Goal: Information Seeking & Learning: Learn about a topic

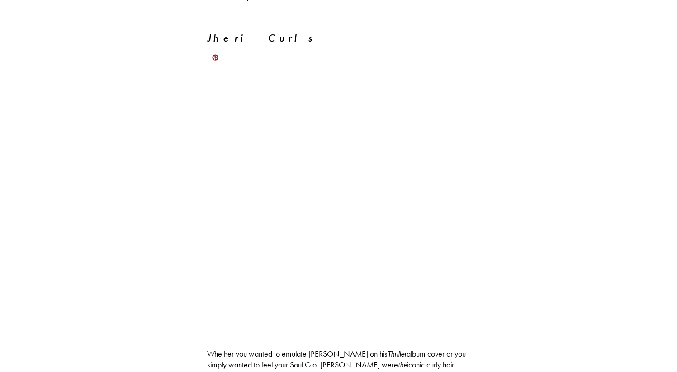
scroll to position [1138, 0]
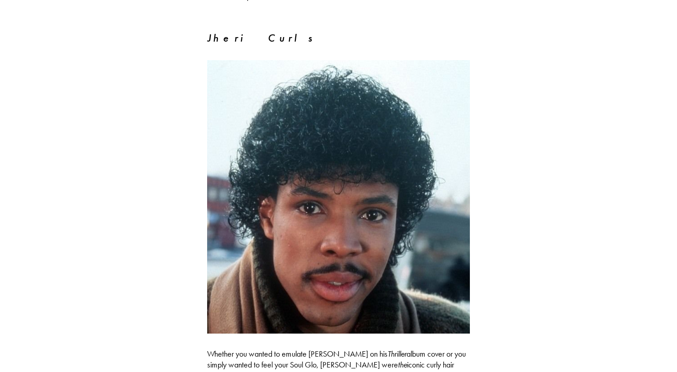
drag, startPoint x: 261, startPoint y: 29, endPoint x: 202, endPoint y: 24, distance: 59.6
copy em "Jheri Curls"
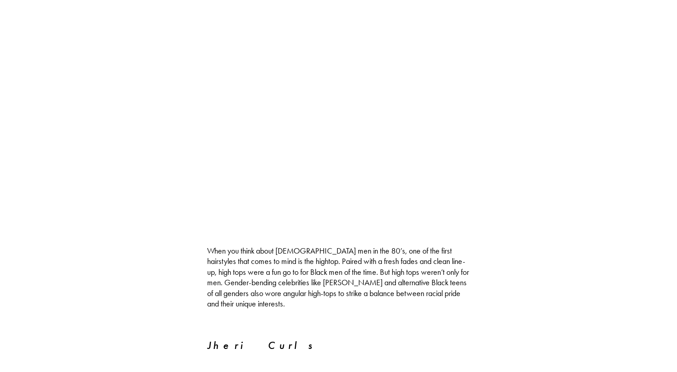
scroll to position [969, 0]
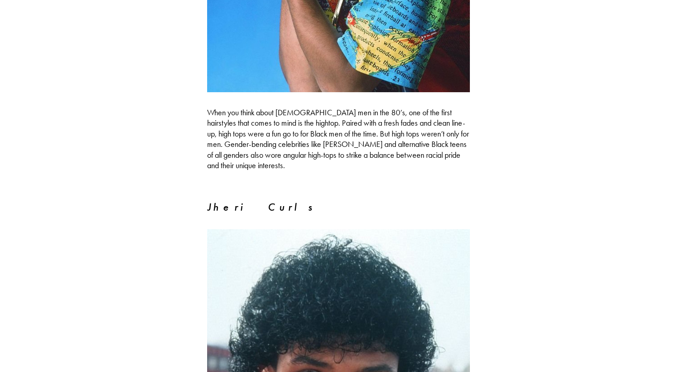
click at [240, 200] on em "Jheri Curls" at bounding box center [261, 207] width 109 height 14
copy div "Jheri Curls"
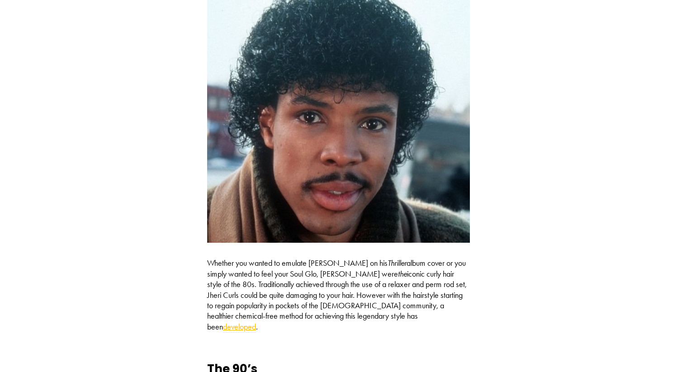
scroll to position [1239, 0]
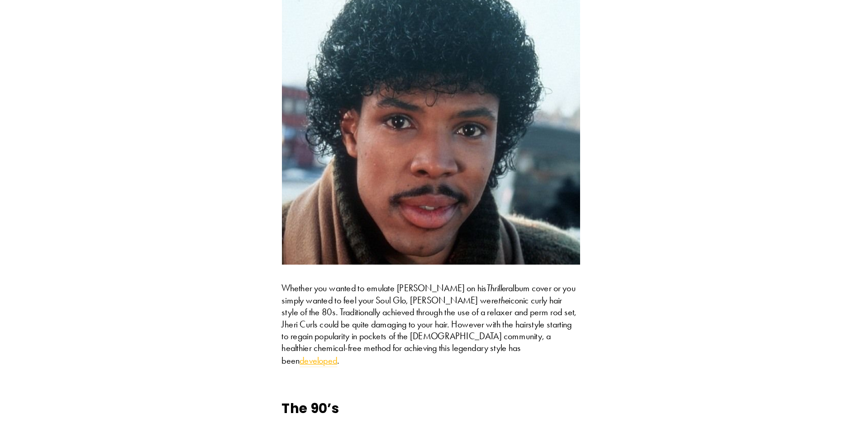
scroll to position [1383, 0]
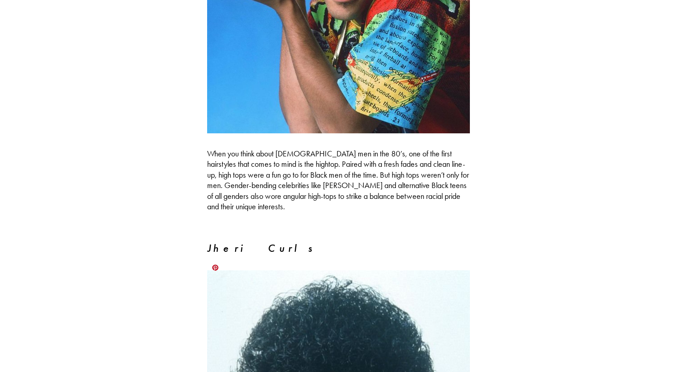
scroll to position [944, 0]
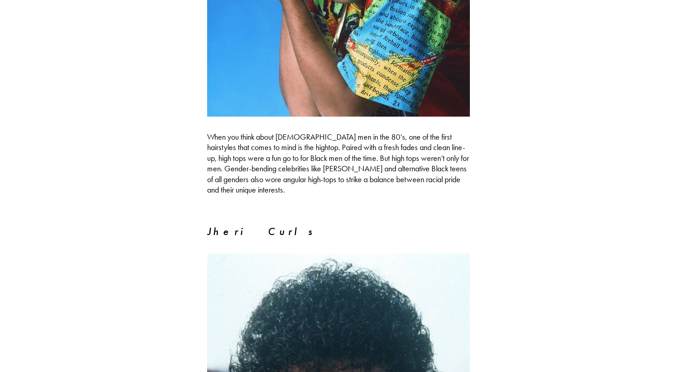
drag, startPoint x: 198, startPoint y: 222, endPoint x: 333, endPoint y: 222, distance: 135.3
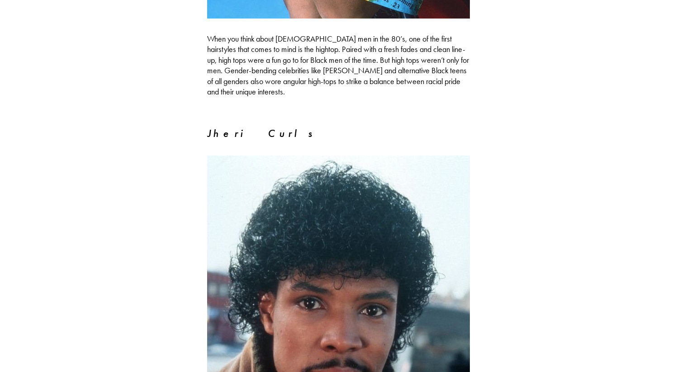
scroll to position [1066, 0]
